Goal: Task Accomplishment & Management: Use online tool/utility

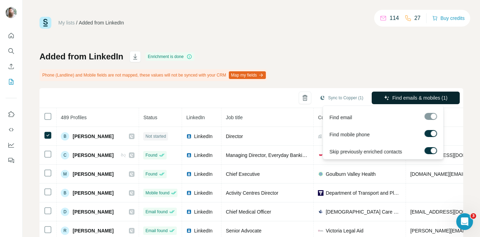
click at [417, 98] on span "Find emails & mobiles (1)" at bounding box center [419, 97] width 55 height 7
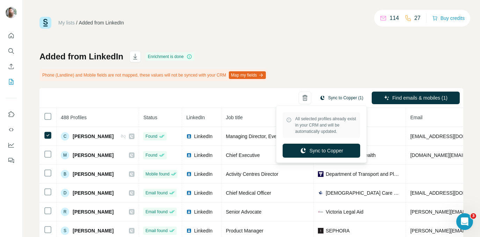
click at [338, 98] on button "Sync to Copper (1)" at bounding box center [341, 98] width 53 height 10
click at [330, 150] on button "Sync to Copper" at bounding box center [322, 151] width 78 height 14
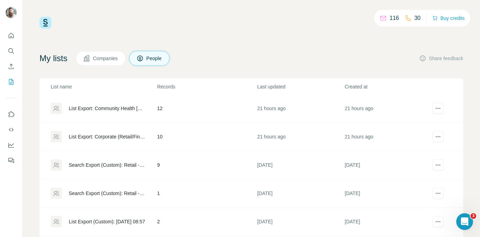
scroll to position [1, 0]
